Goal: Information Seeking & Learning: Learn about a topic

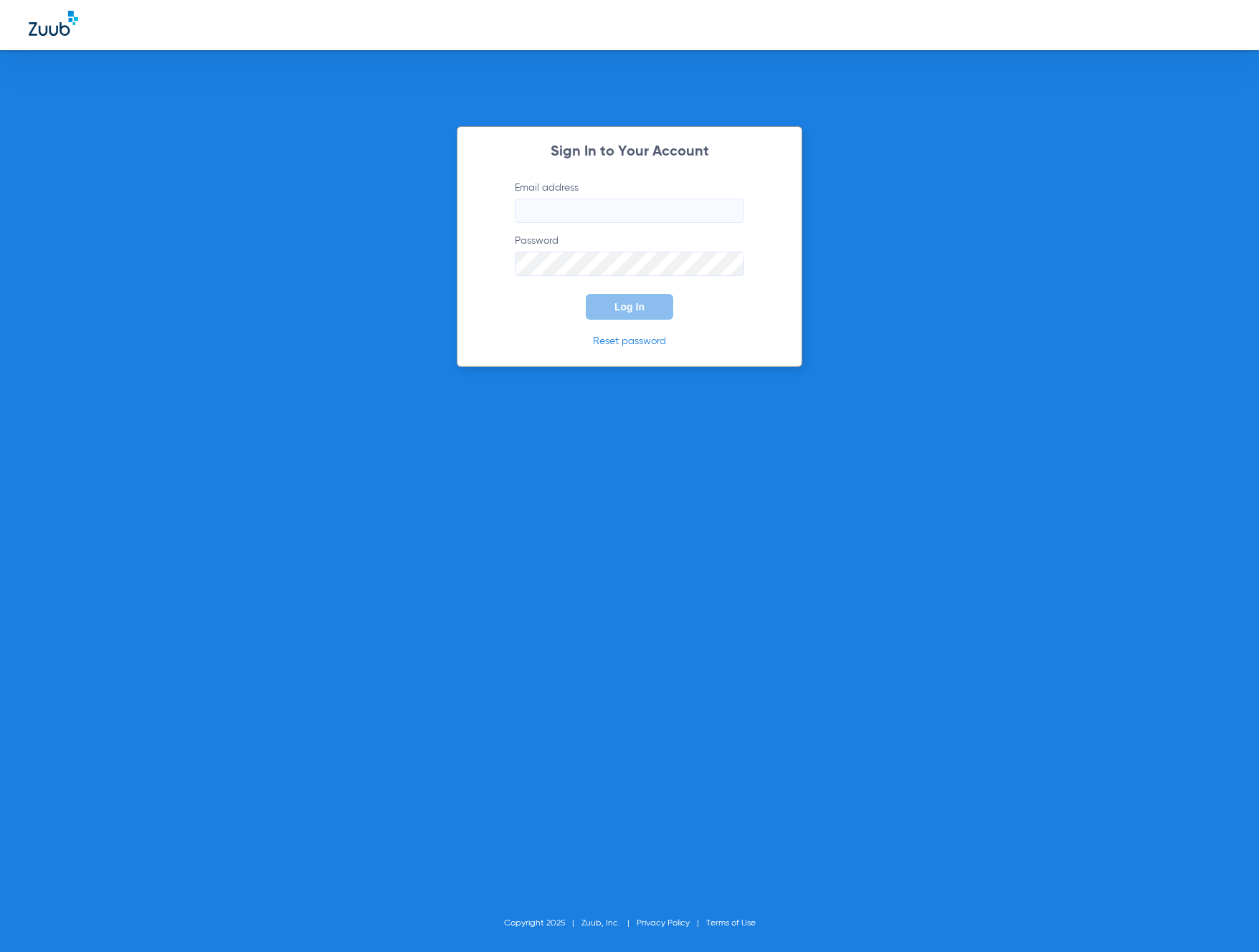
click at [620, 208] on input "Email address" at bounding box center [630, 210] width 229 height 25
type input "[EMAIL_ADDRESS][DOMAIN_NAME]"
click at [586, 294] on button "Log In" at bounding box center [630, 307] width 87 height 25
click at [613, 339] on link "Reset password" at bounding box center [629, 340] width 73 height 10
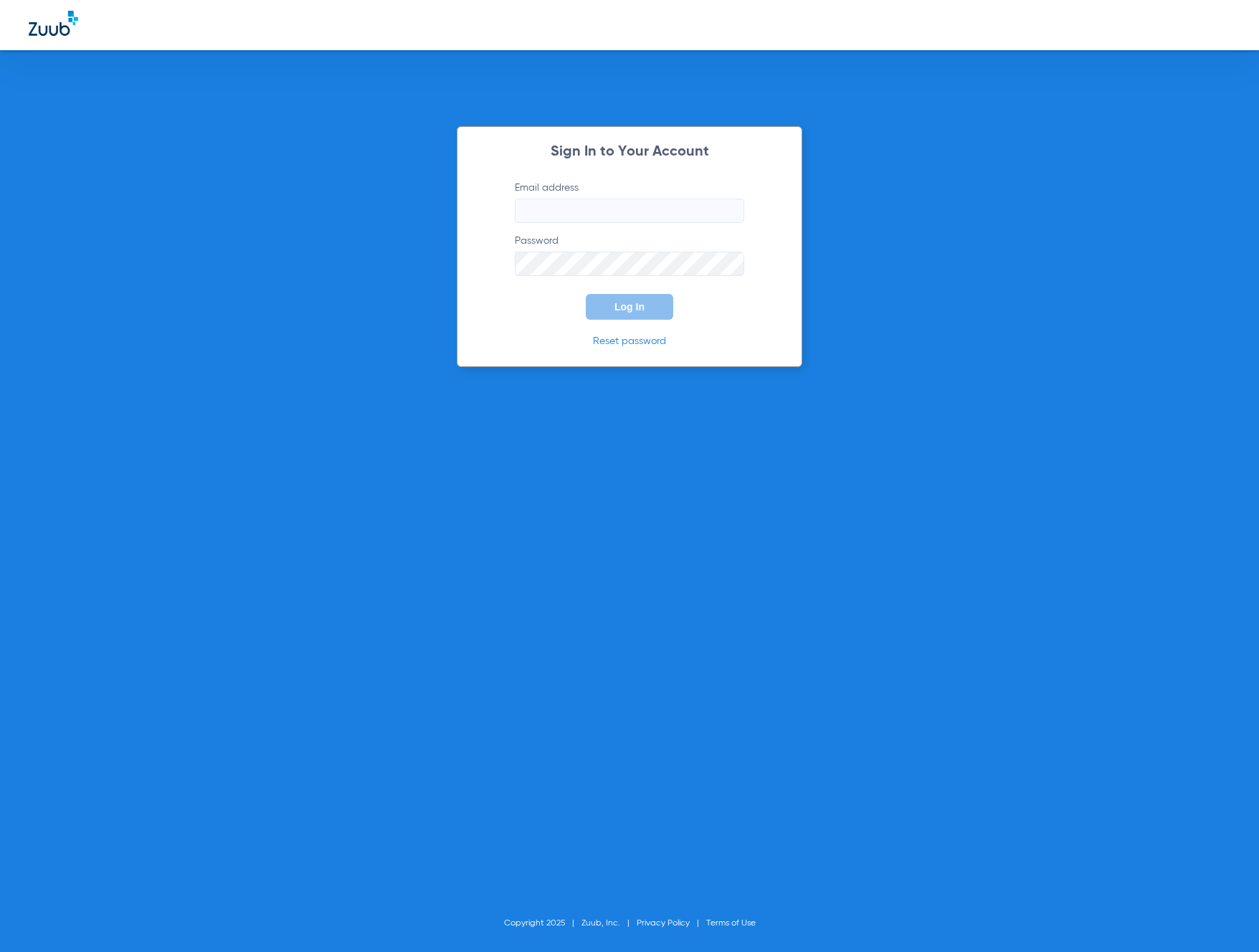
click at [601, 211] on input "Email address" at bounding box center [630, 210] width 229 height 25
type input "[EMAIL_ADDRESS][DOMAIN_NAME]"
click at [586, 294] on button "Log In" at bounding box center [630, 307] width 87 height 25
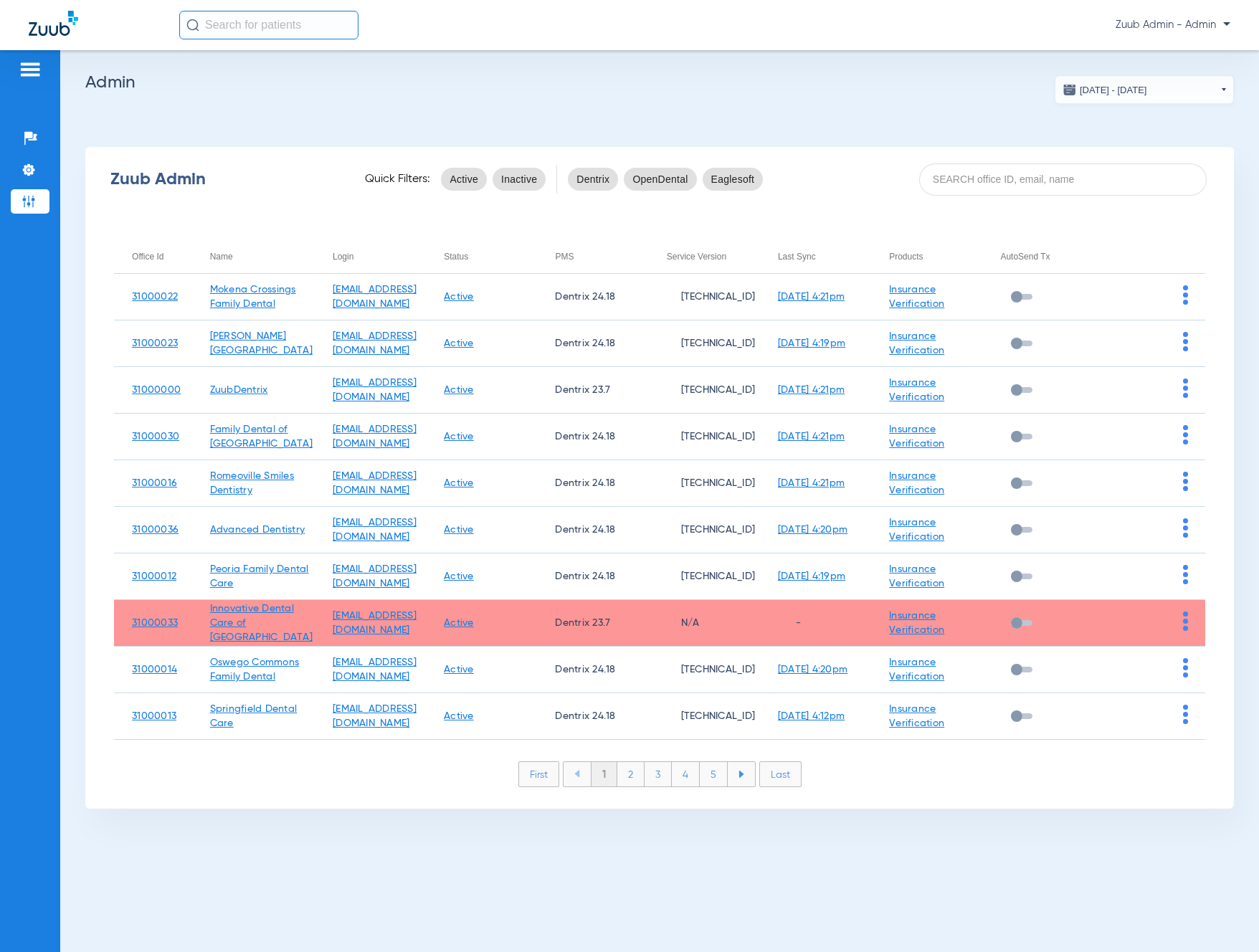
click at [235, 20] on input "text" at bounding box center [269, 25] width 179 height 29
paste input "Shinymol"
type input "Shinymol"
click at [581, 68] on div "08/05/2025 - 09/05/2025 Sep 2025 Su Mo Tu We Th Fr Sa 31 1 2 3 4 5 6 7 8 9 10 1…" at bounding box center [659, 501] width 1199 height 902
drag, startPoint x: 980, startPoint y: 187, endPoint x: 973, endPoint y: 184, distance: 7.6
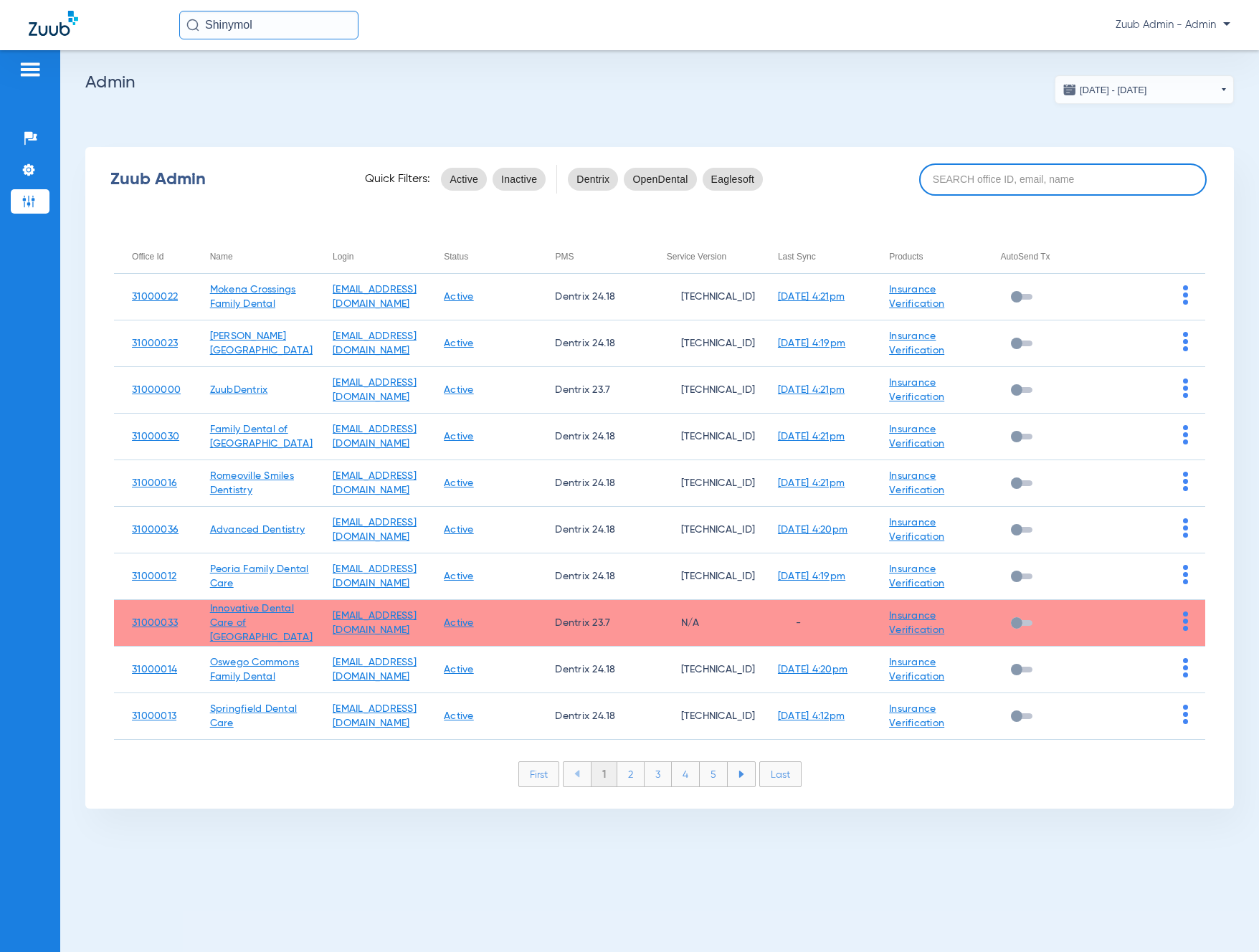
click at [979, 187] on input at bounding box center [1063, 179] width 288 height 32
paste input "31000012"
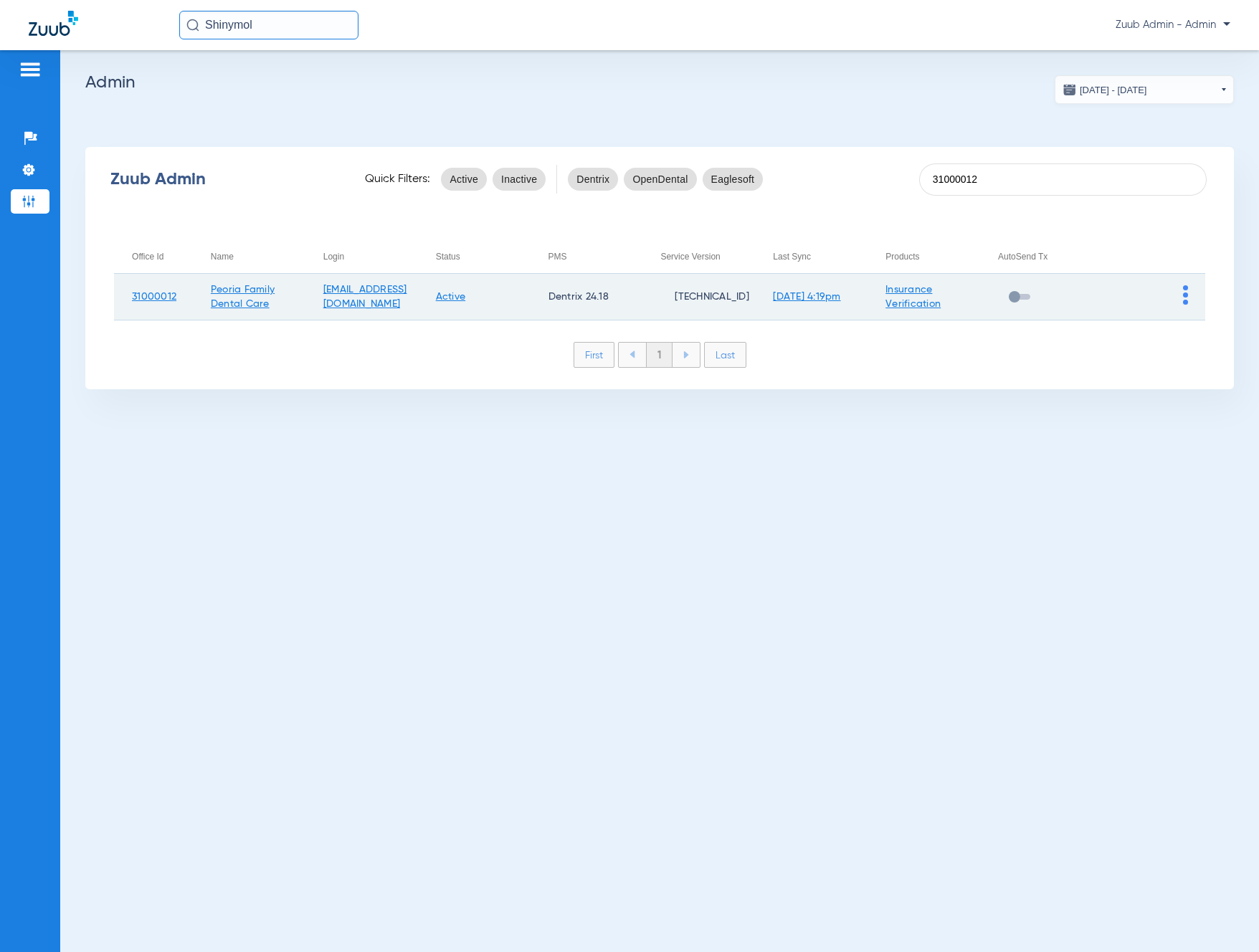
type input "31000012"
click at [1183, 297] on img at bounding box center [1186, 294] width 5 height 19
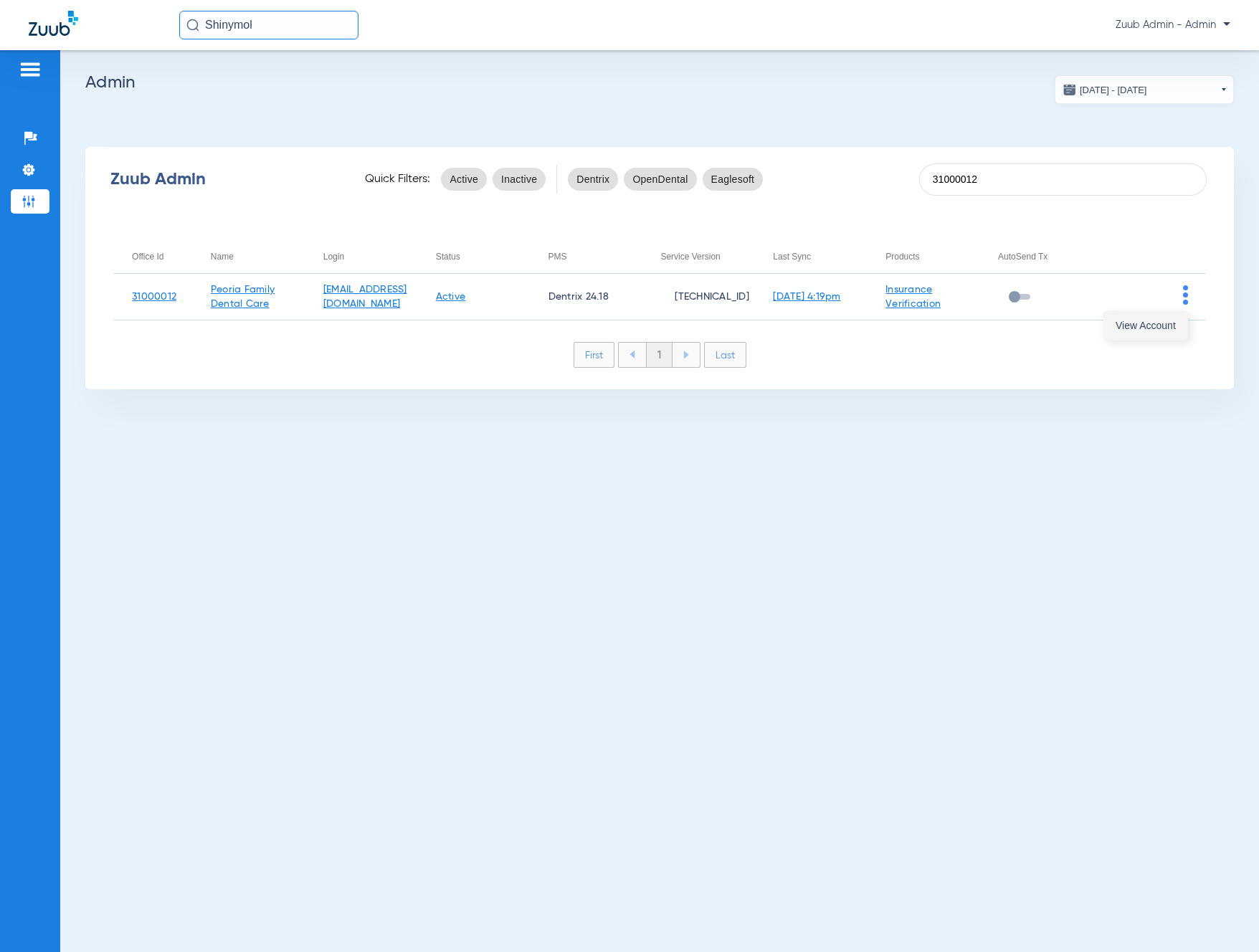
click at [1164, 326] on span "View Account" at bounding box center [1146, 325] width 60 height 10
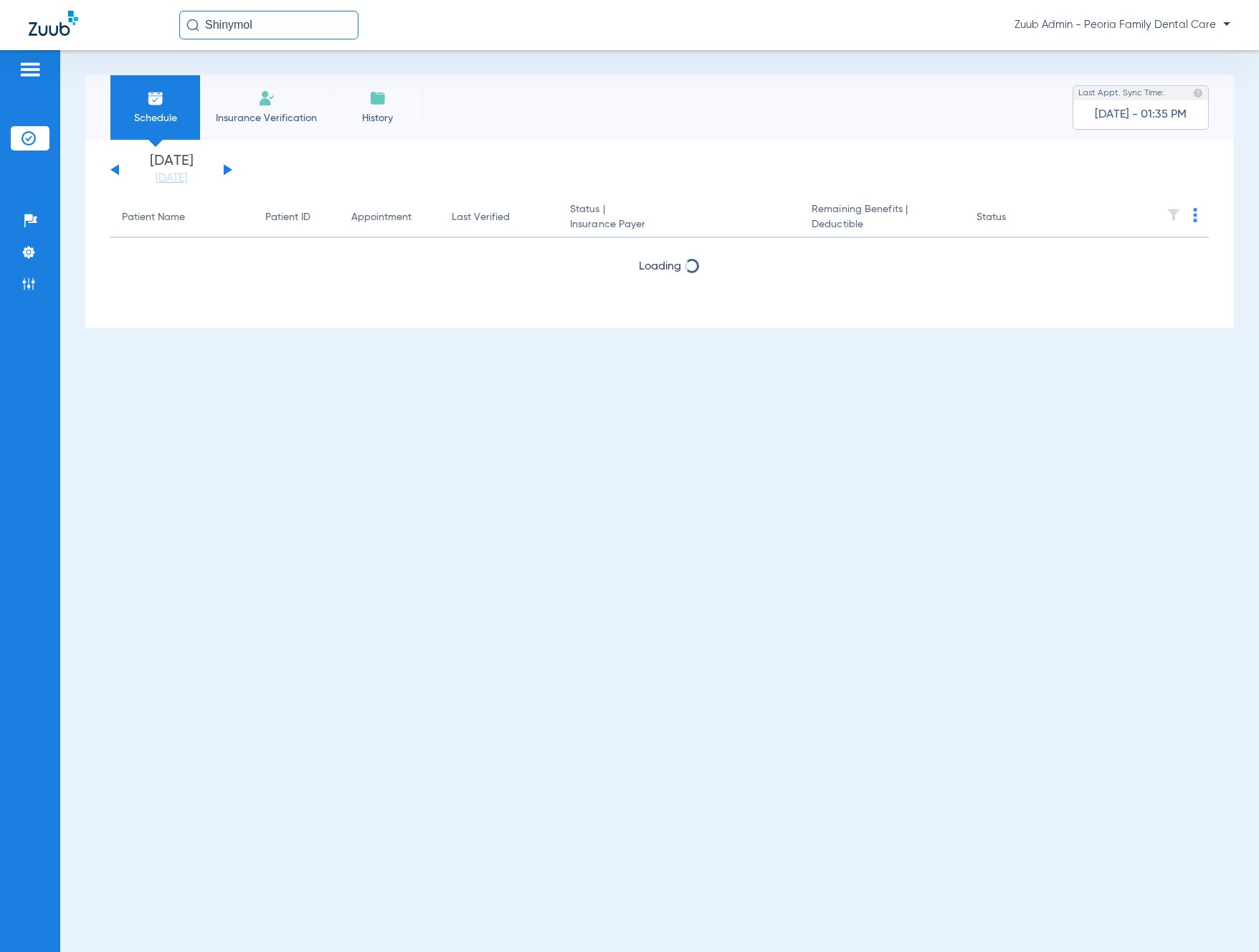
click at [269, 23] on input "Shinymol" at bounding box center [269, 25] width 179 height 29
click at [272, 27] on input "Shinymol" at bounding box center [269, 25] width 179 height 29
click at [268, 26] on input "Shinymol" at bounding box center [269, 25] width 179 height 29
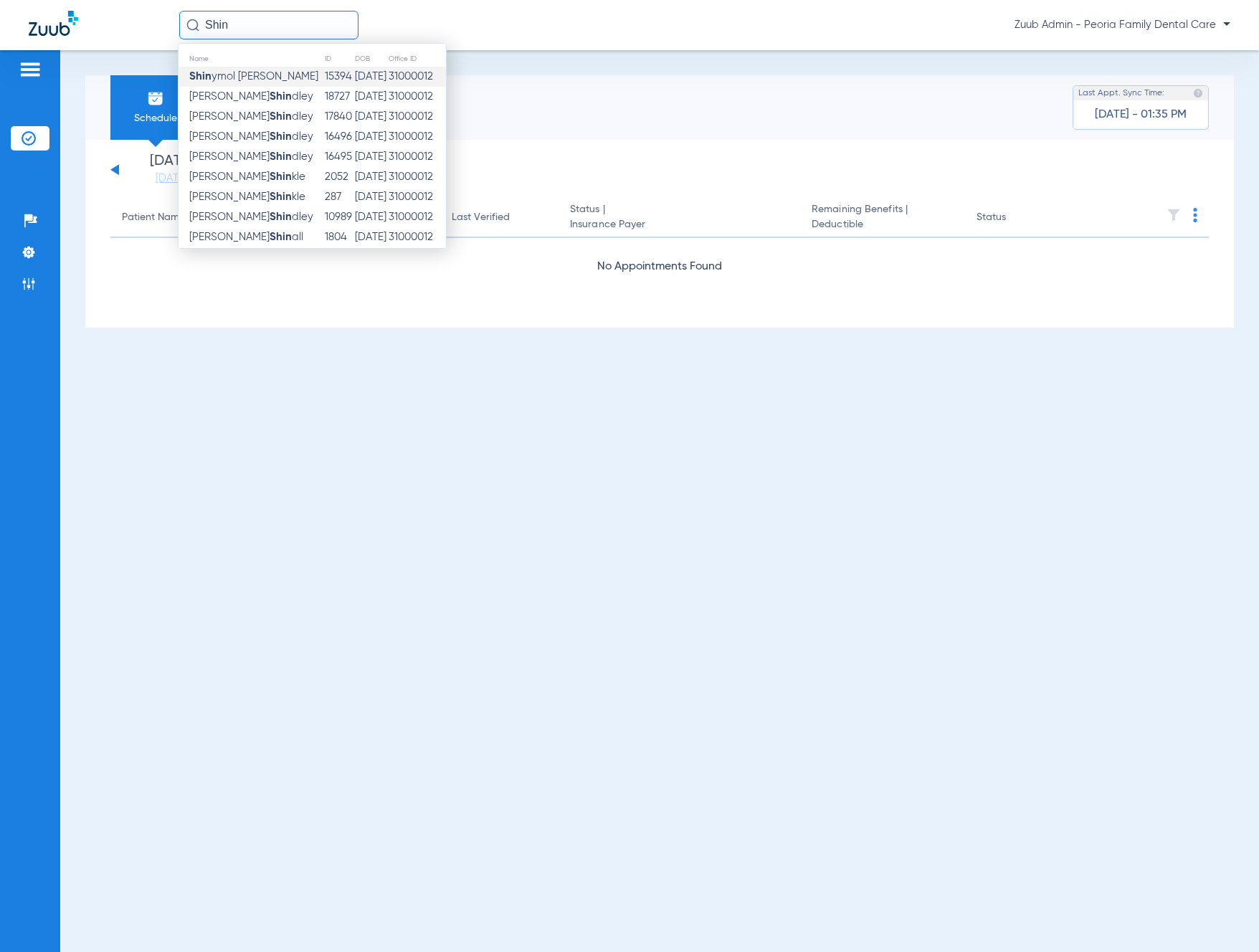
type input "Shin"
click at [251, 79] on span "Shin ymol Chacko" at bounding box center [254, 76] width 129 height 11
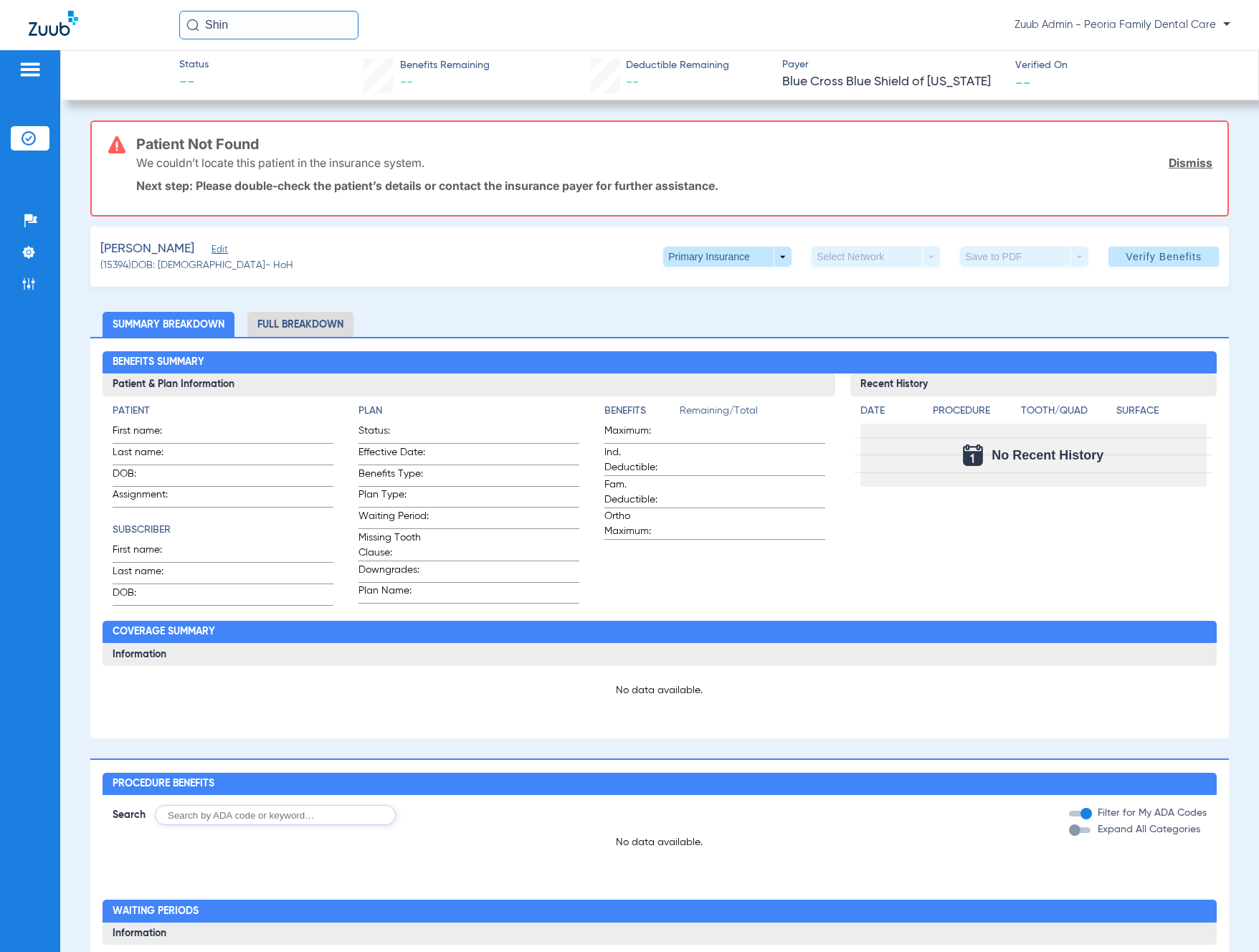
scroll to position [5, 0]
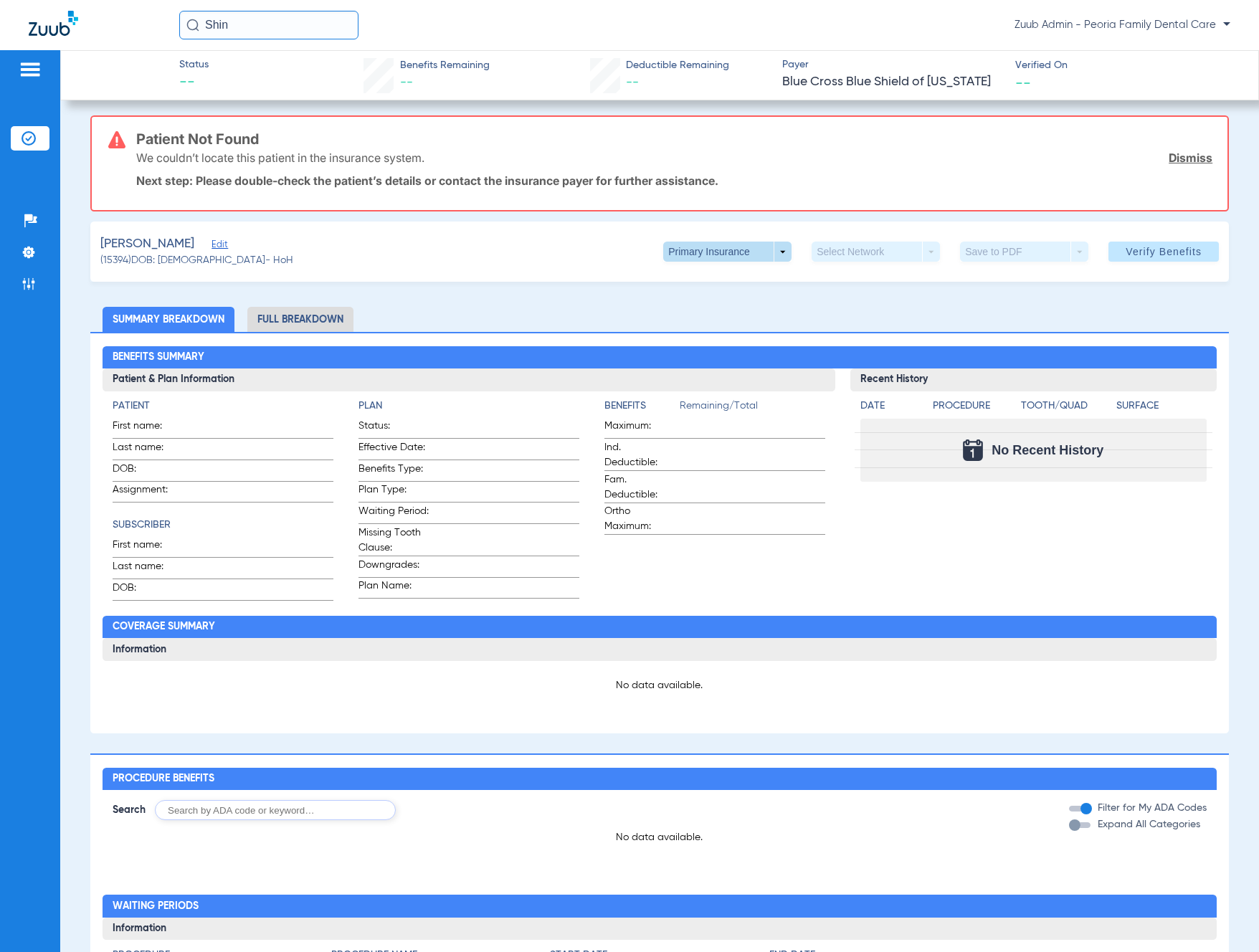
click at [778, 250] on span at bounding box center [727, 251] width 128 height 20
click at [735, 301] on button "Secondary Insurance" at bounding box center [722, 309] width 117 height 29
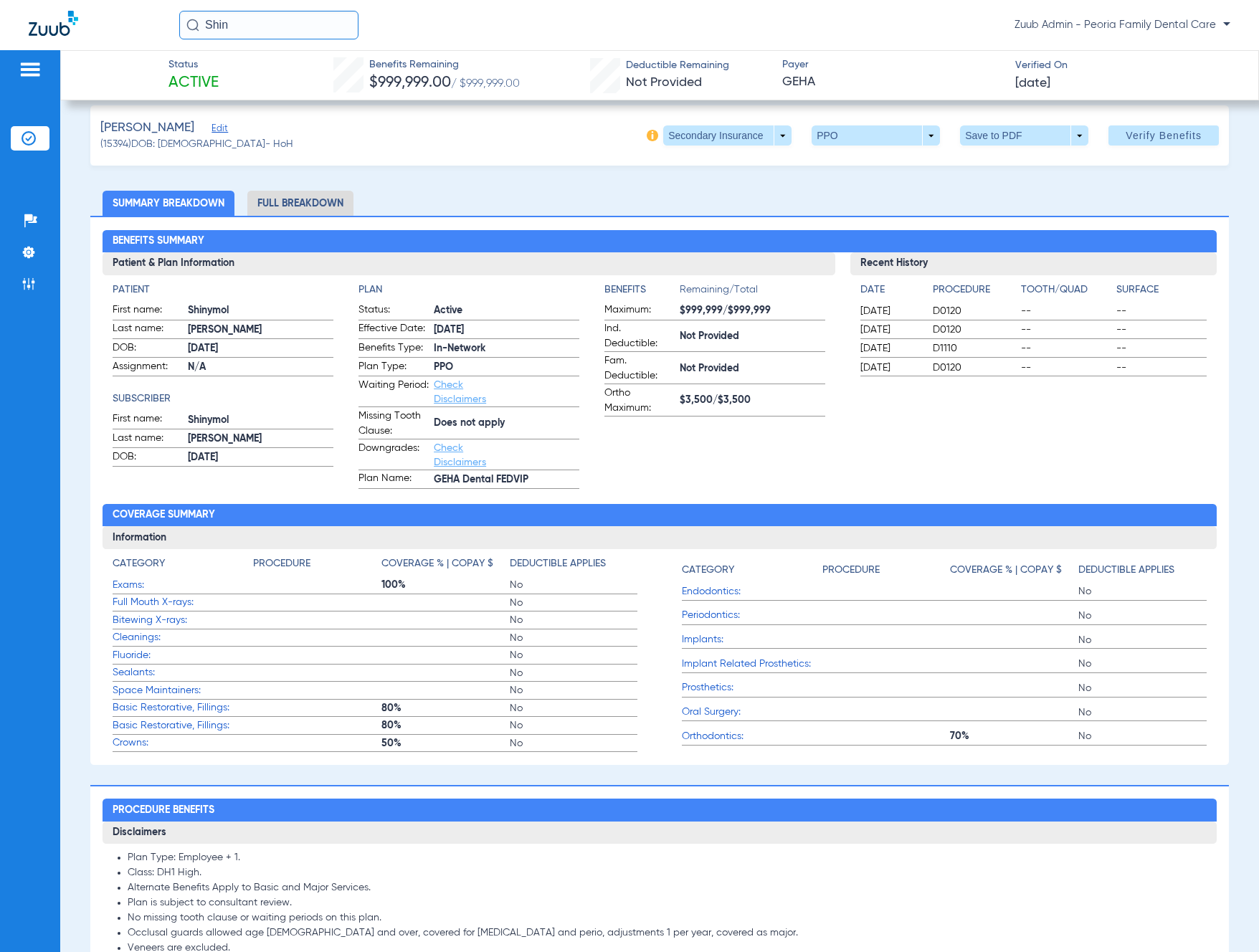
scroll to position [18, 0]
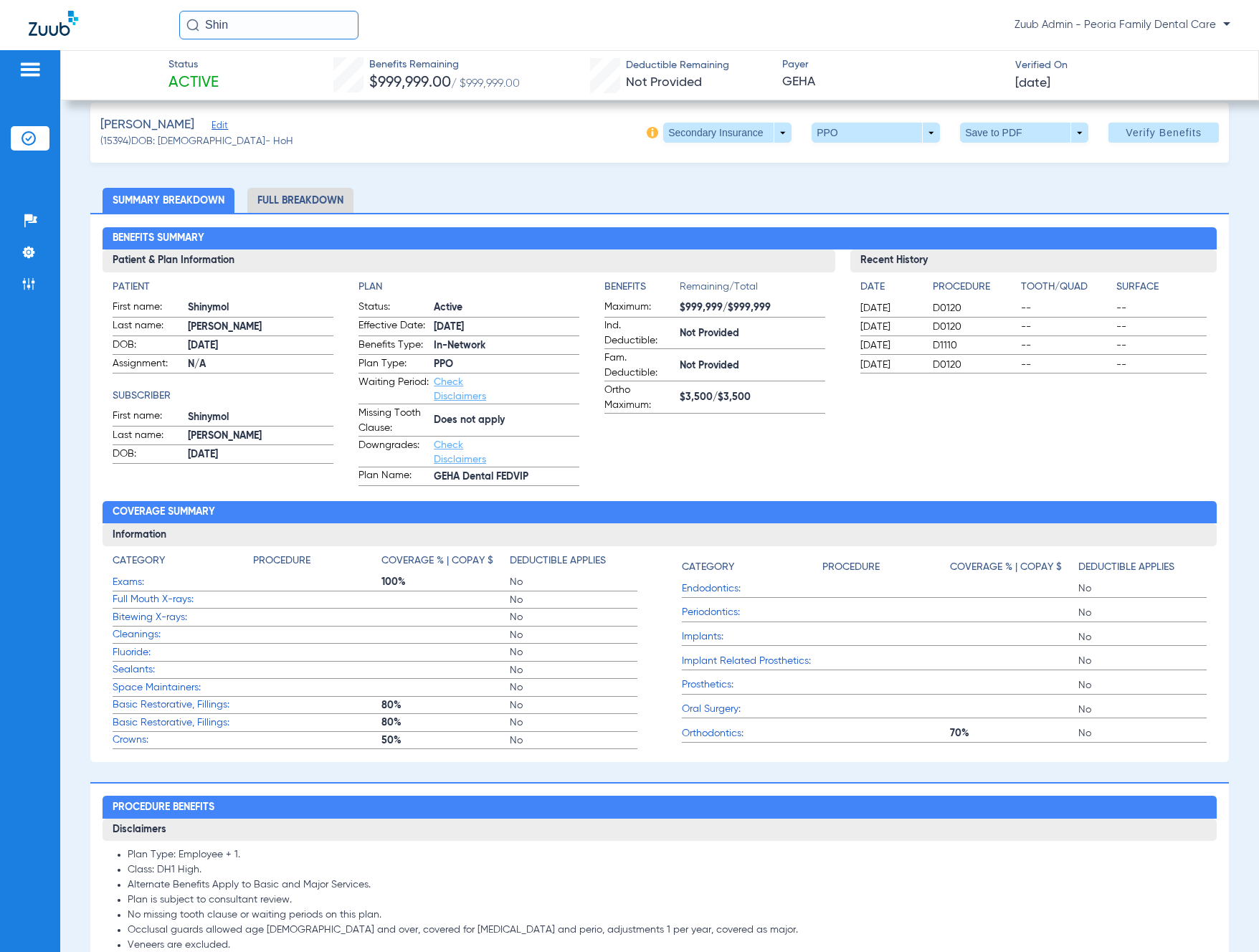
click at [988, 66] on span "Payer" at bounding box center [892, 65] width 220 height 15
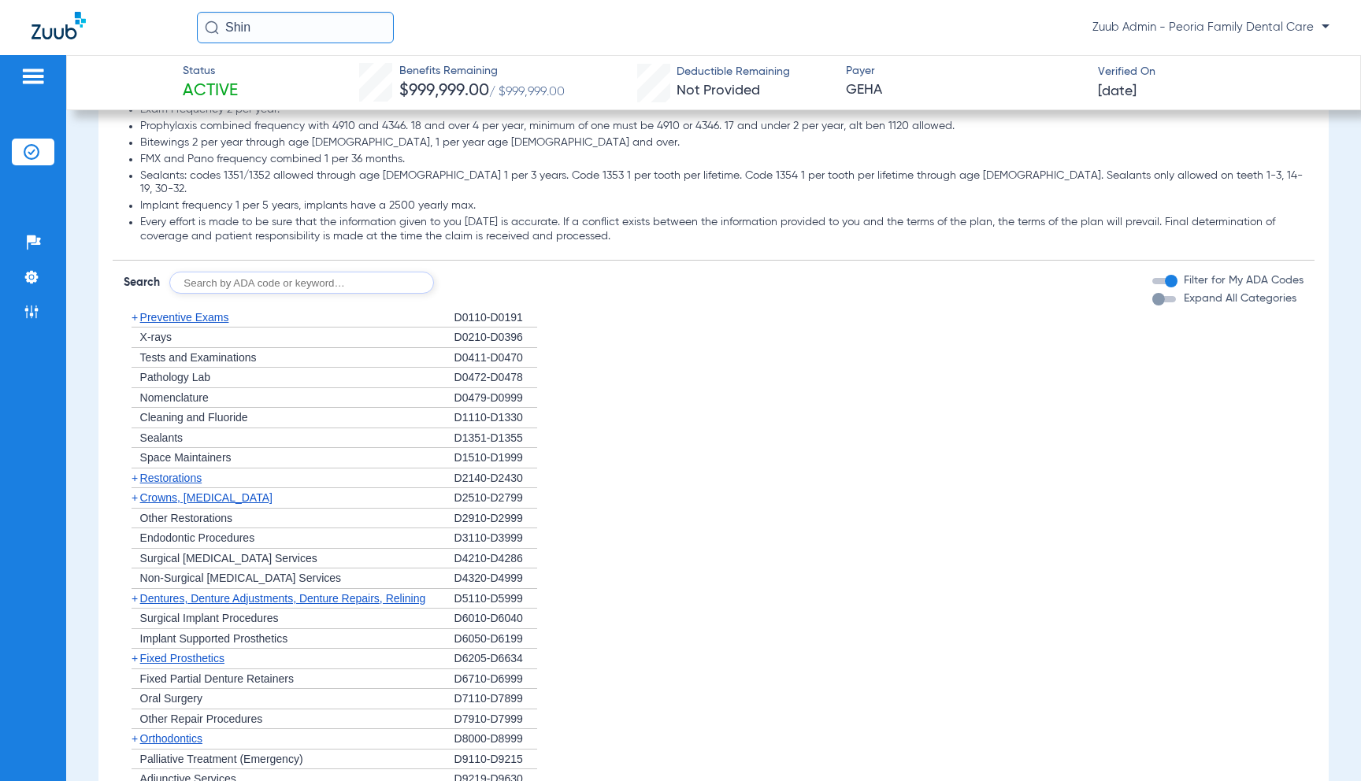
scroll to position [1442, 0]
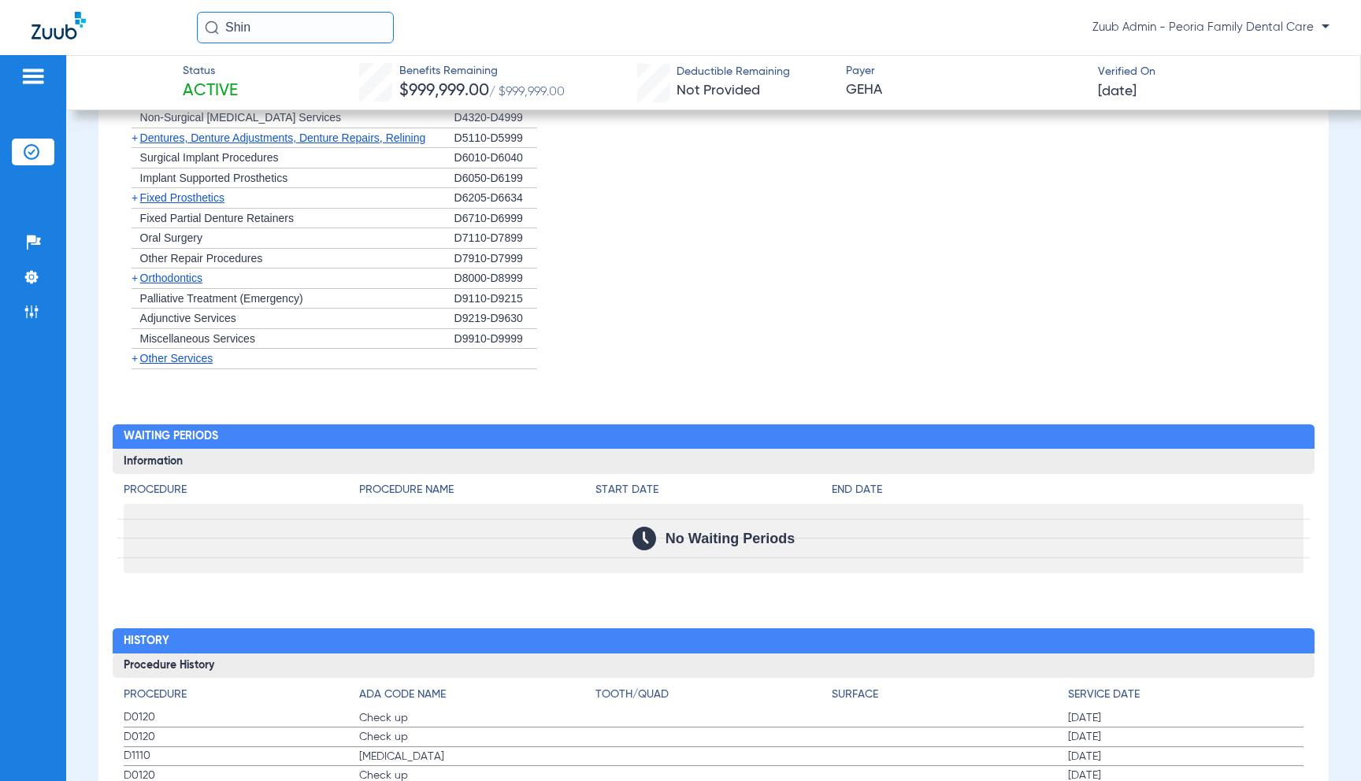
click at [168, 272] on span "Orthodontics" at bounding box center [171, 278] width 62 height 13
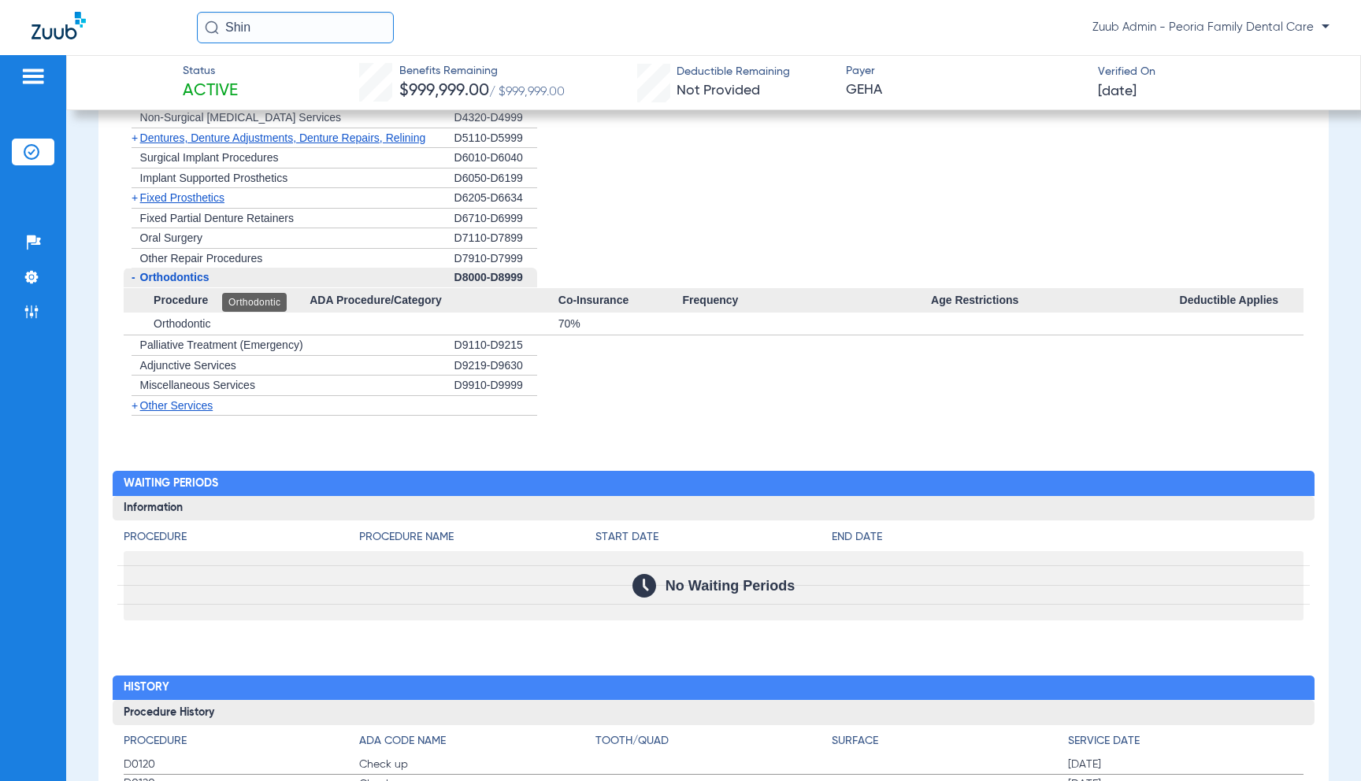
click at [191, 317] on span "Orthodontic" at bounding box center [182, 323] width 57 height 13
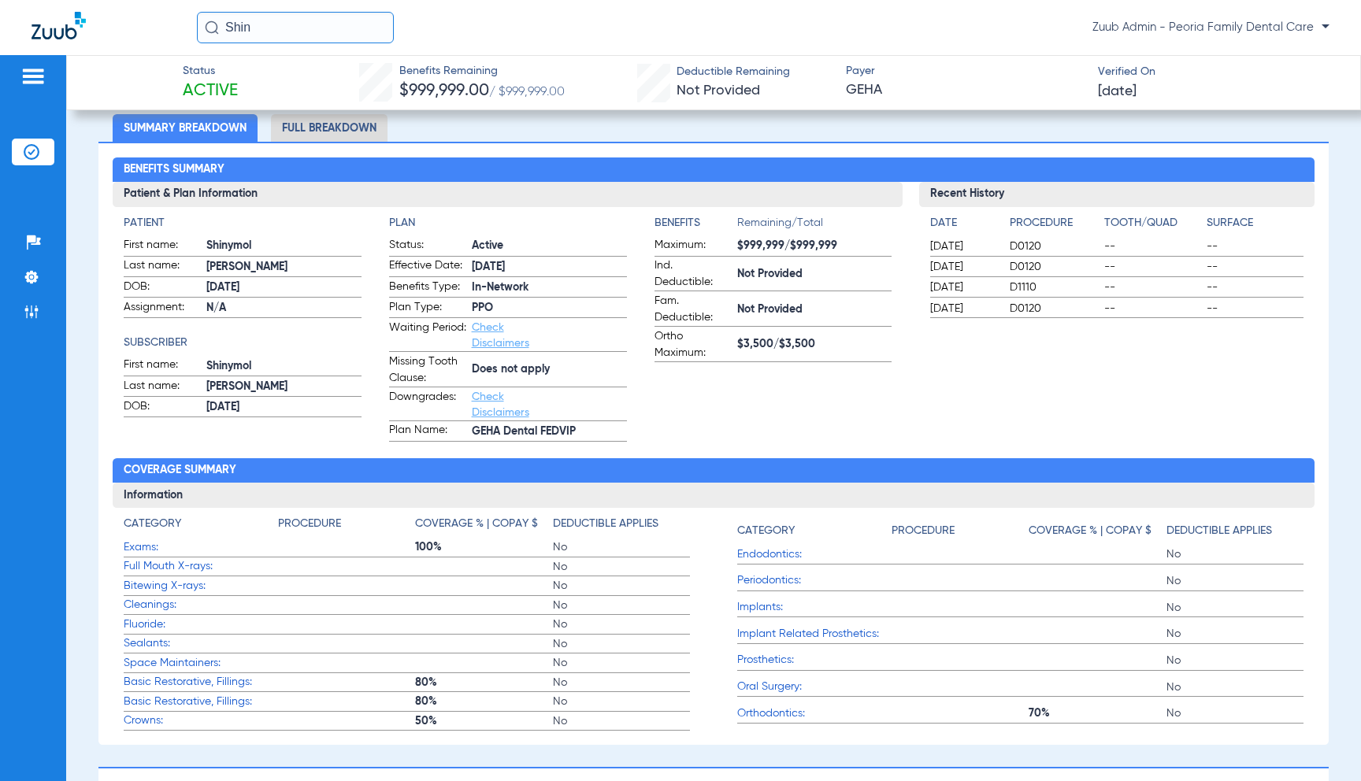
scroll to position [0, 0]
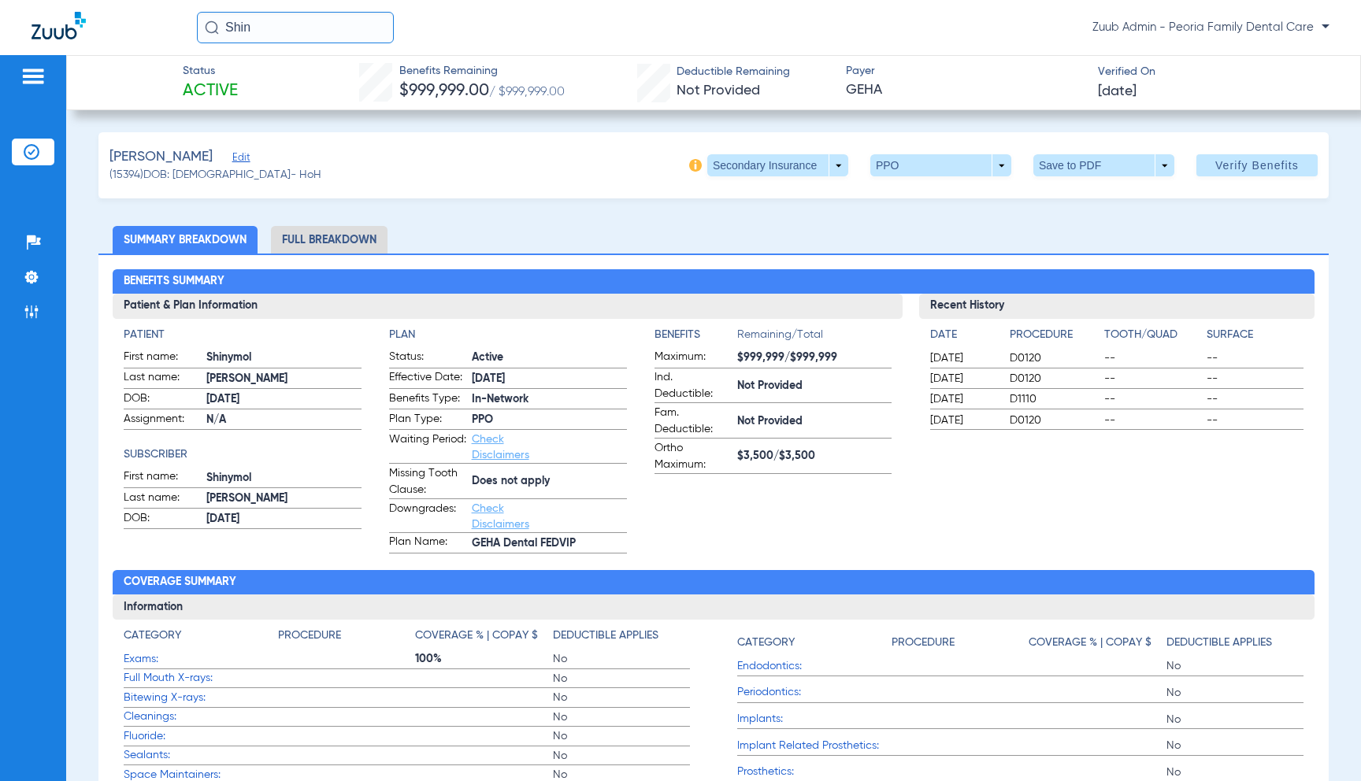
click at [325, 240] on li "Full Breakdown" at bounding box center [329, 240] width 117 height 28
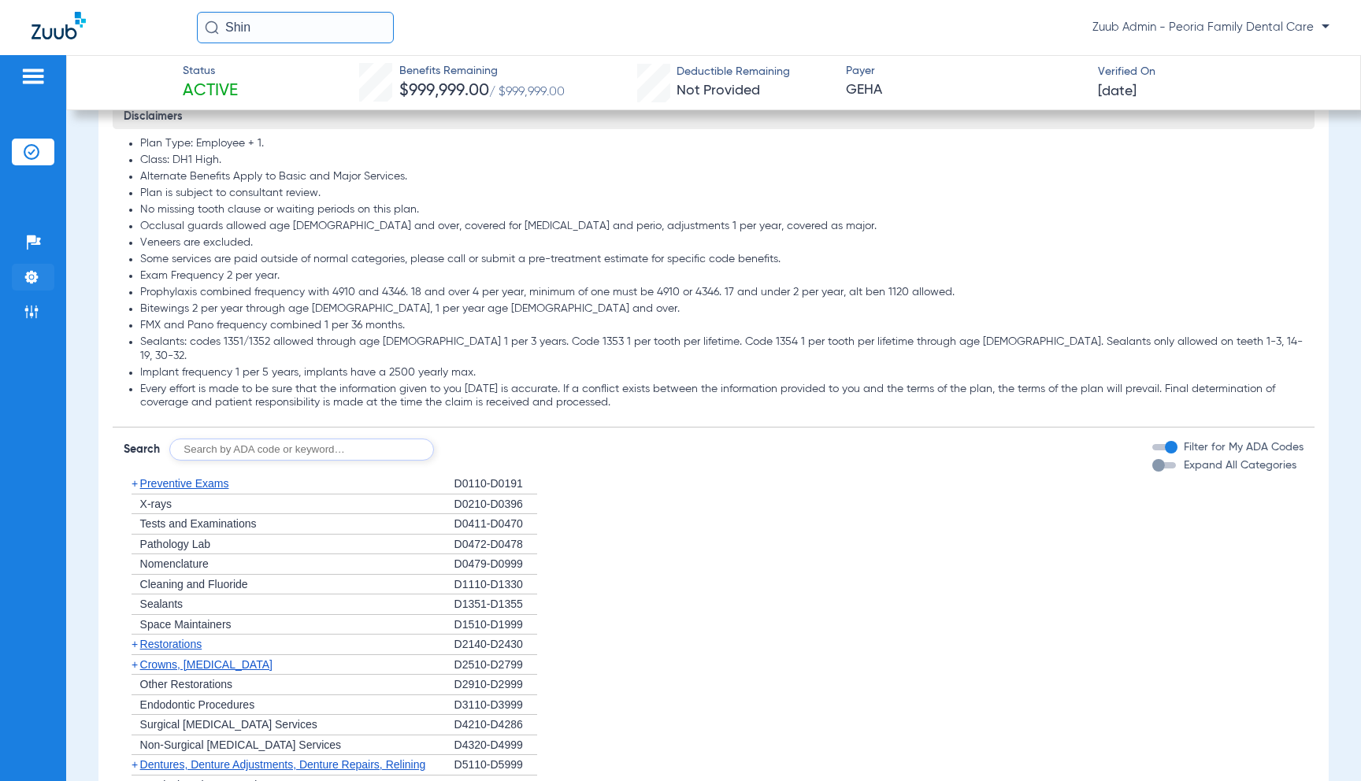
scroll to position [1284, 0]
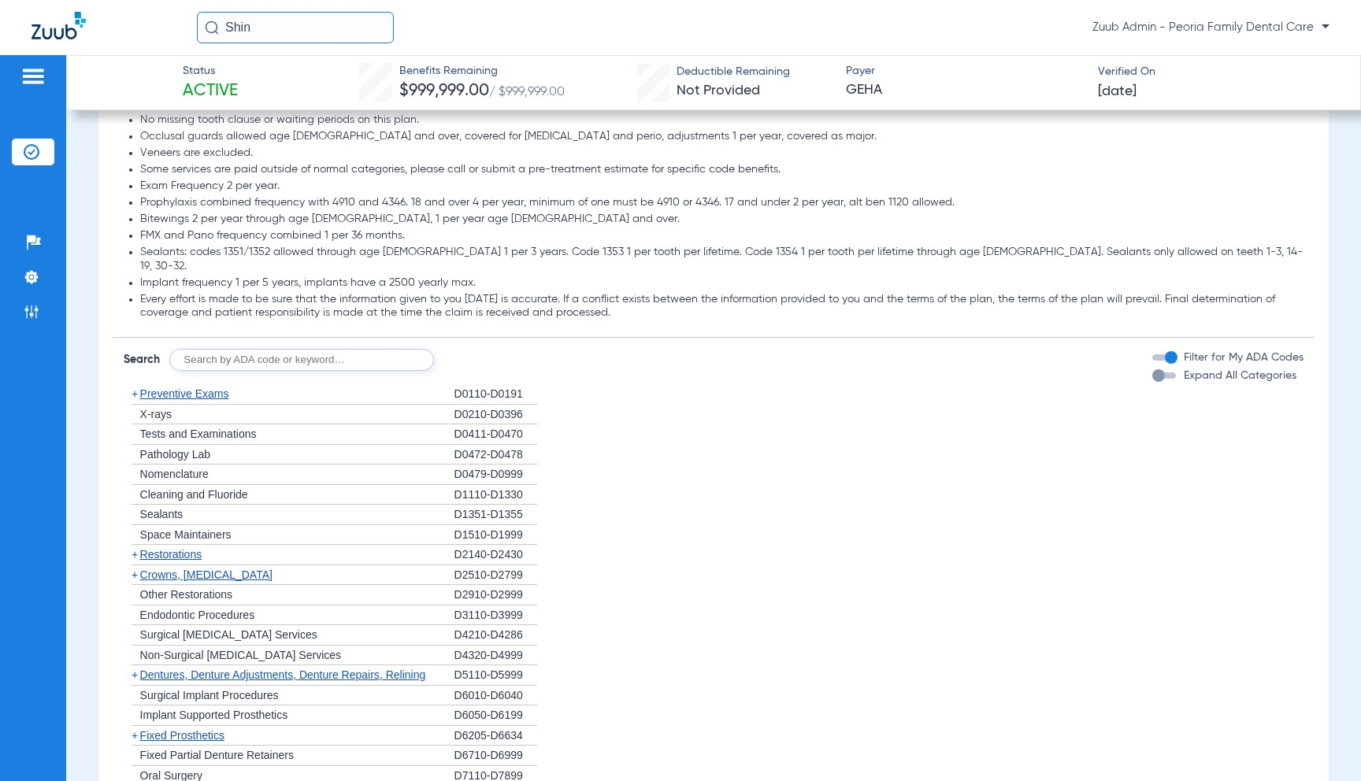
click at [180, 388] on span "Preventive Exams" at bounding box center [184, 394] width 89 height 13
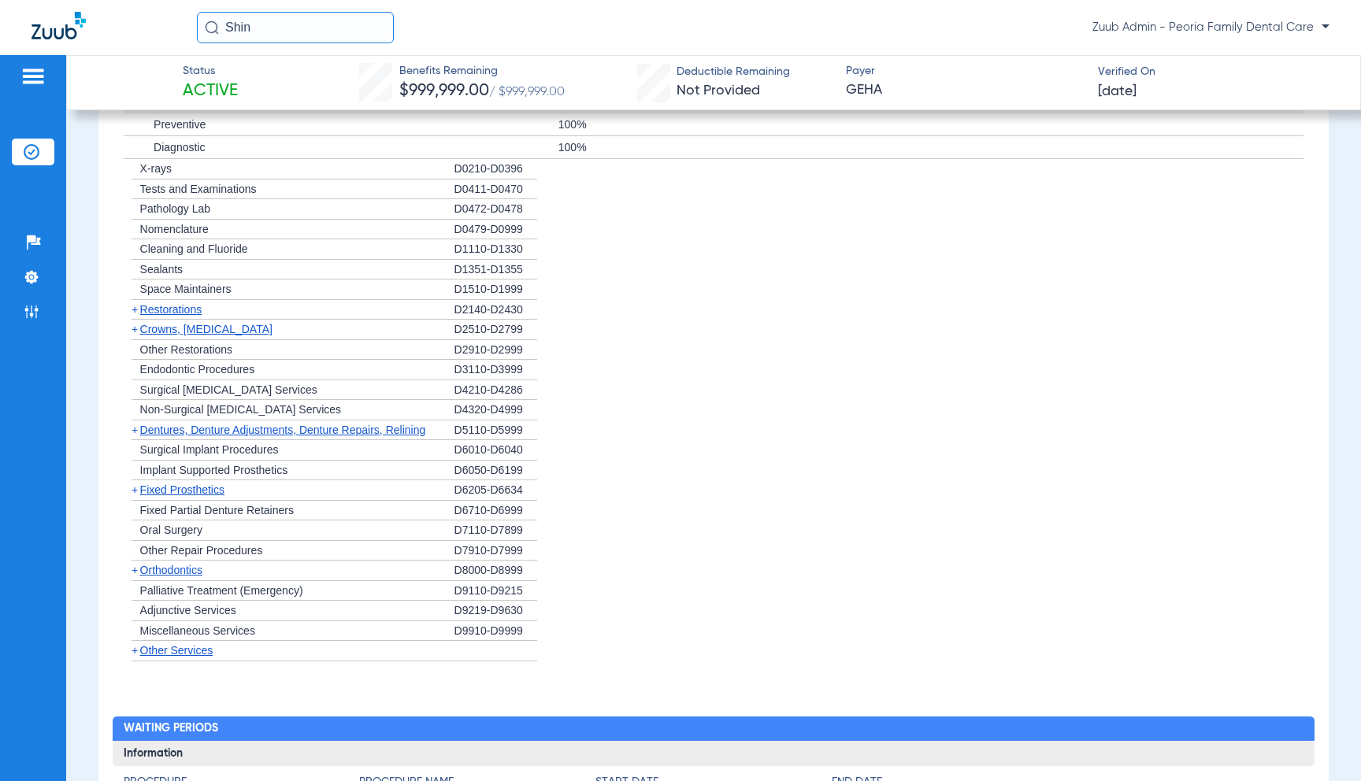
scroll to position [1591, 0]
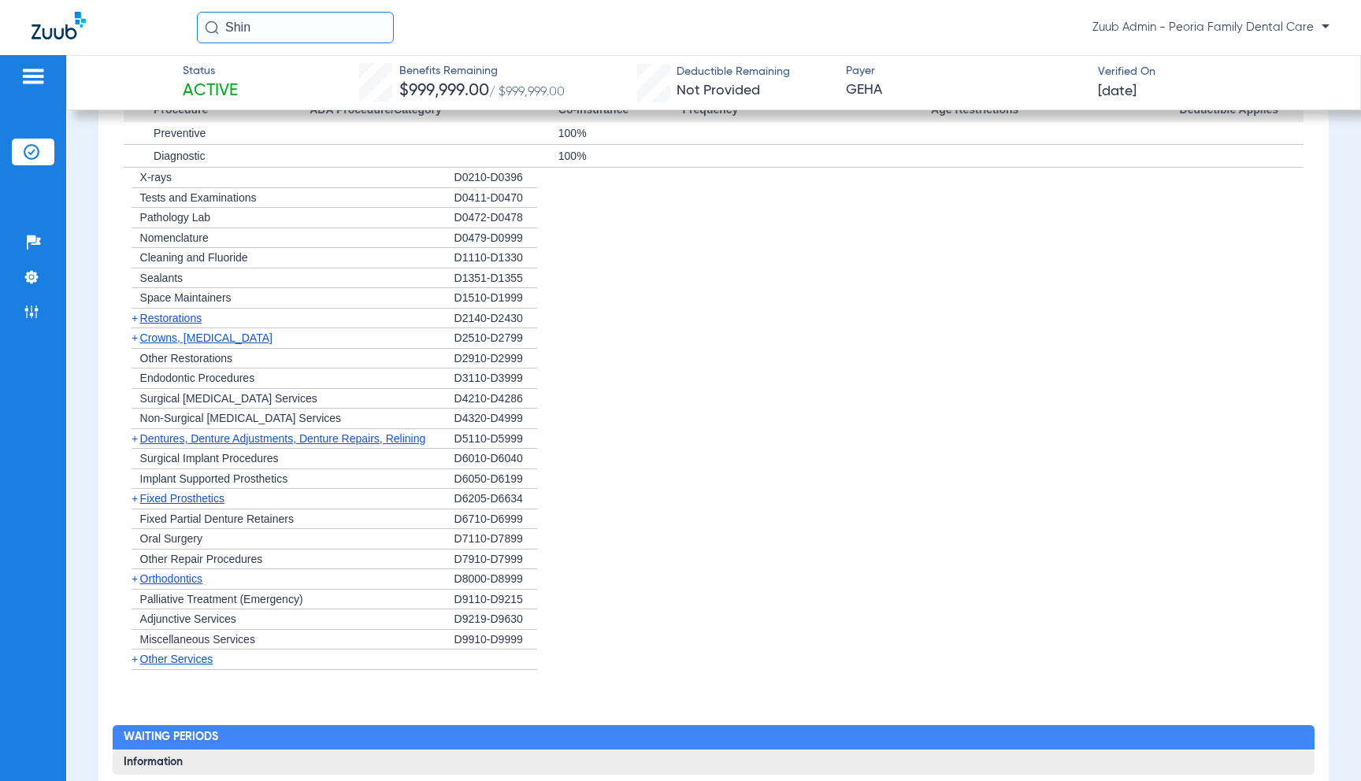
click at [167, 272] on span "Sealants" at bounding box center [161, 278] width 43 height 13
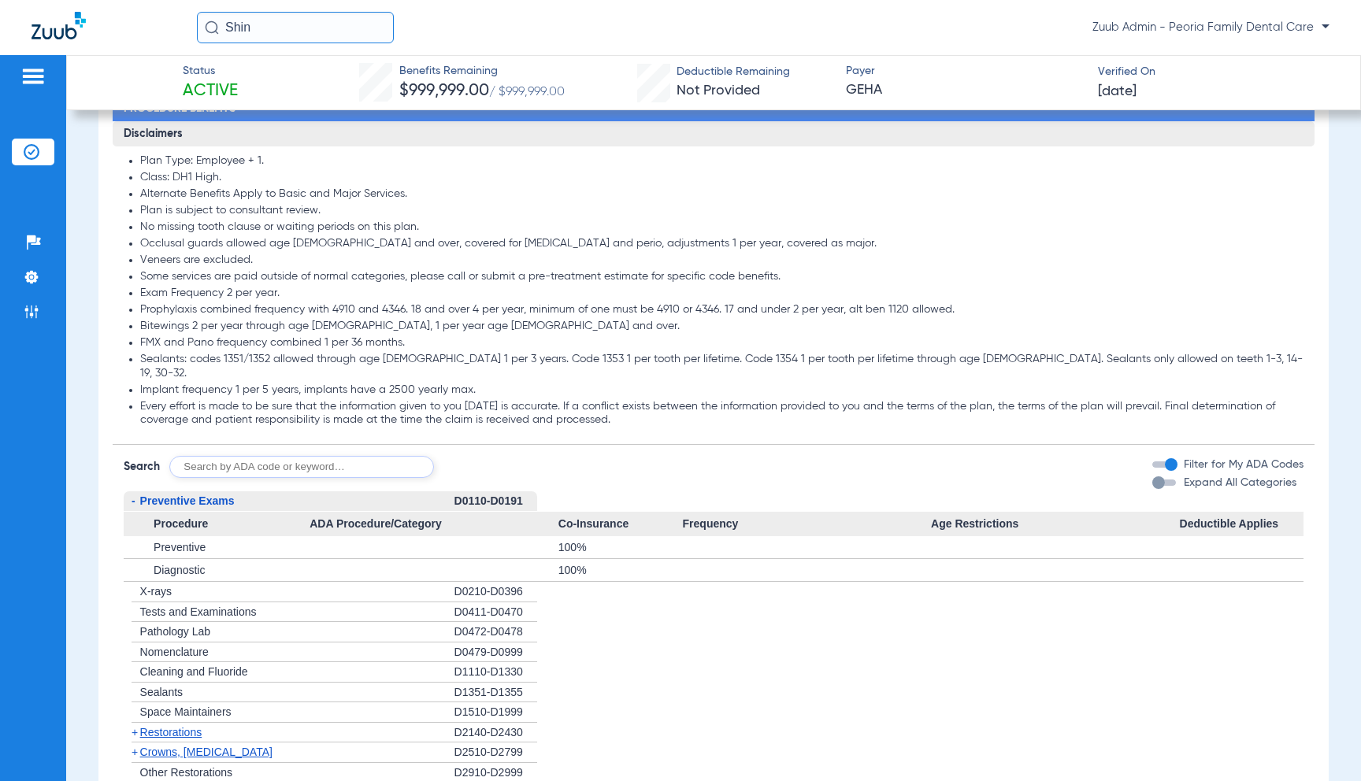
scroll to position [1170, 0]
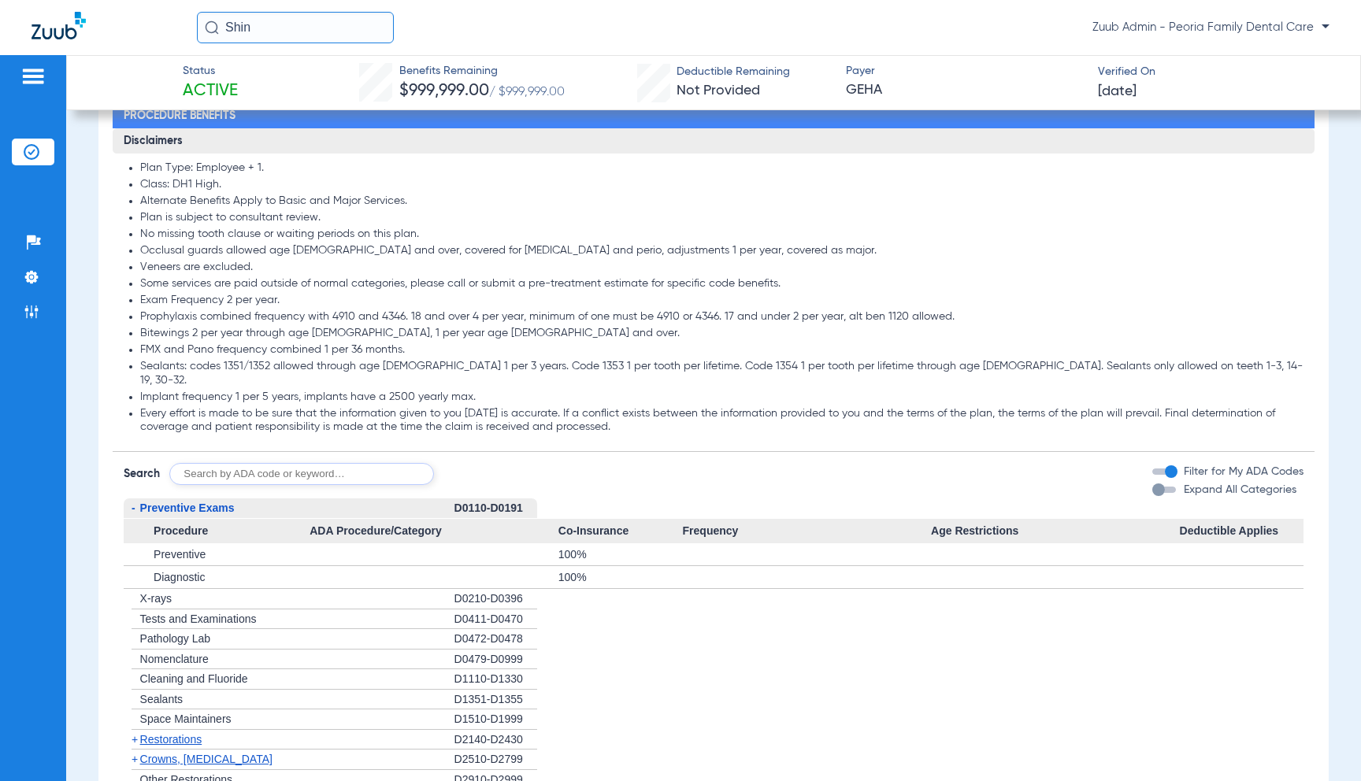
drag, startPoint x: 141, startPoint y: 299, endPoint x: 279, endPoint y: 302, distance: 137.9
click at [279, 302] on li "Exam Frequency 2 per year." at bounding box center [722, 301] width 1164 height 14
copy li "Exam Frequency 2 per year."
click at [141, 302] on li "Exam Frequency 2 per year." at bounding box center [722, 301] width 1164 height 14
drag, startPoint x: 143, startPoint y: 300, endPoint x: 284, endPoint y: 298, distance: 140.2
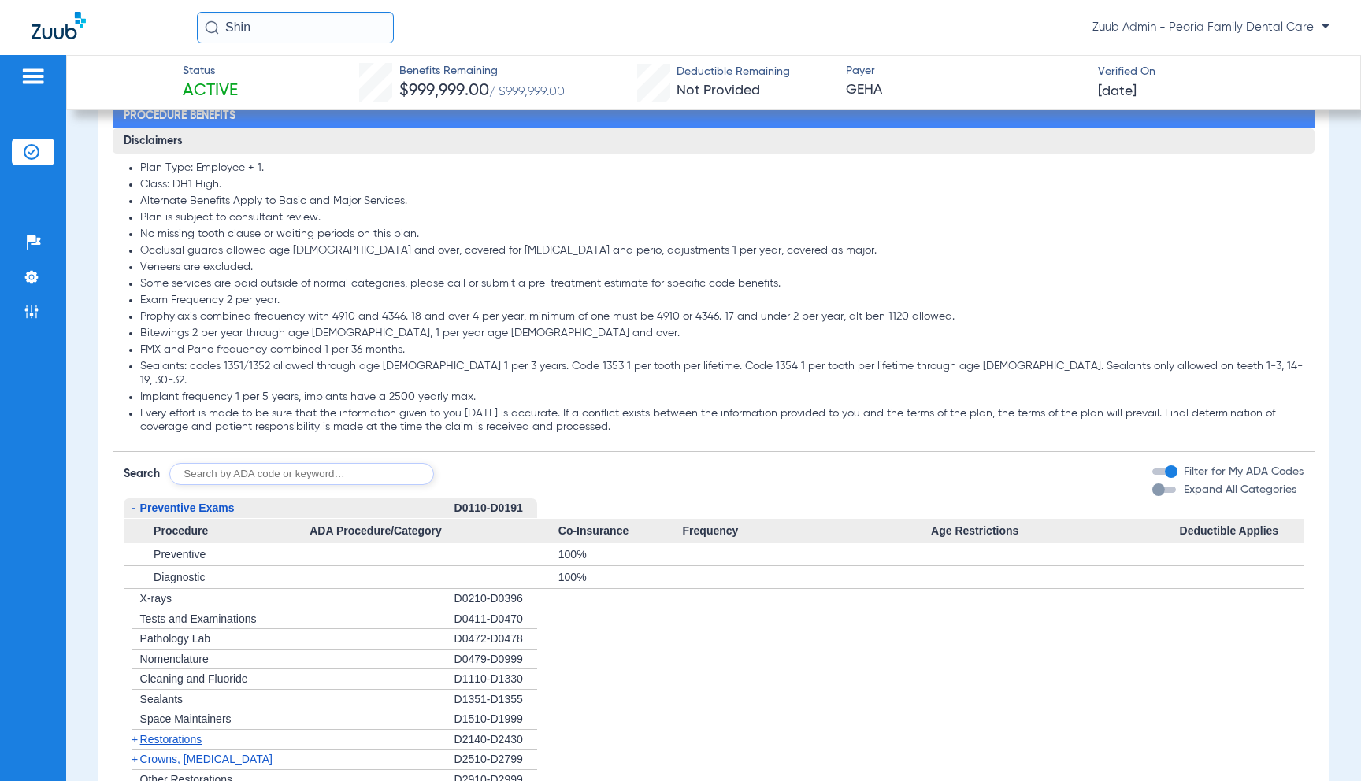
click at [284, 298] on li "Exam Frequency 2 per year." at bounding box center [722, 301] width 1164 height 14
copy li "Exam Frequency 2 per year."
drag, startPoint x: 169, startPoint y: 317, endPoint x: 957, endPoint y: 315, distance: 787.7
click at [957, 315] on li "Prophylaxis combined frequency with 4910 and 4346. 18 and over 4 per year, mini…" at bounding box center [722, 317] width 1164 height 14
copy li "Prophylaxis combined frequency with 4910 and 4346. 18 and over 4 per year, mini…"
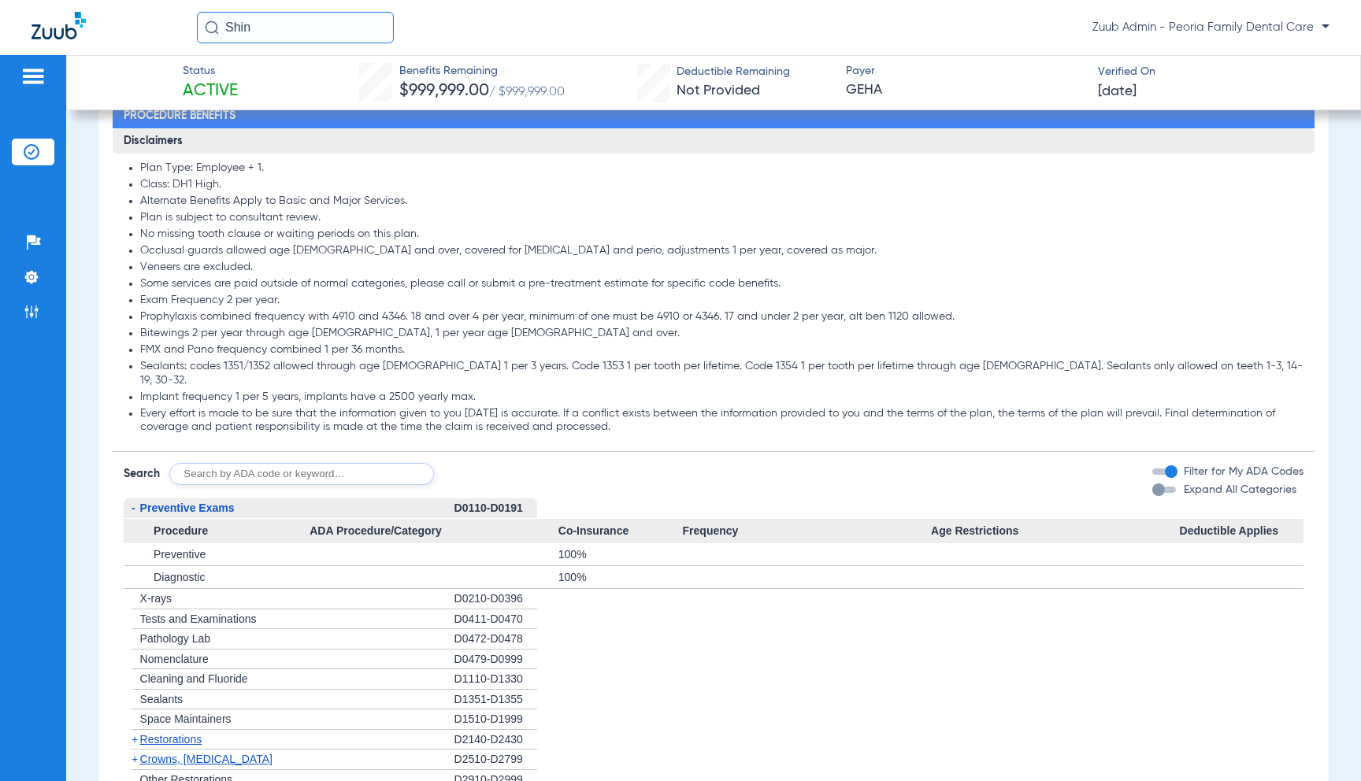
click at [169, 333] on li "Bitewings 2 per year through age 22, 1 per year age 23 and over." at bounding box center [722, 334] width 1164 height 14
copy li "Bitewings"
